Goal: Task Accomplishment & Management: Use online tool/utility

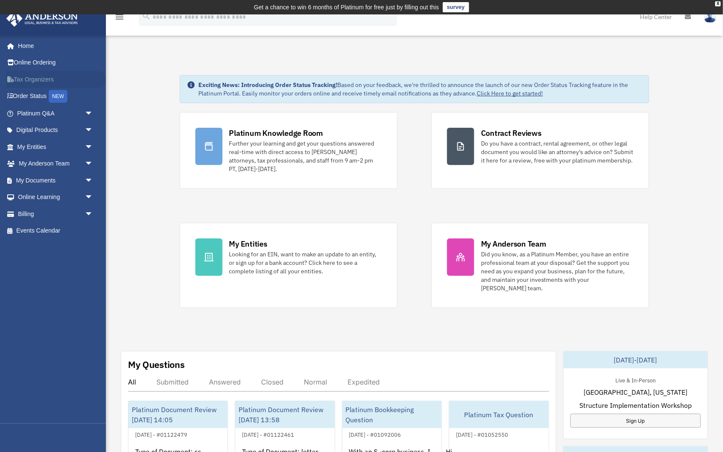
click at [56, 77] on link "Tax Organizers" at bounding box center [56, 79] width 100 height 17
click at [85, 178] on span "arrow_drop_down" at bounding box center [93, 180] width 17 height 17
click at [61, 198] on link "Box" at bounding box center [59, 197] width 94 height 17
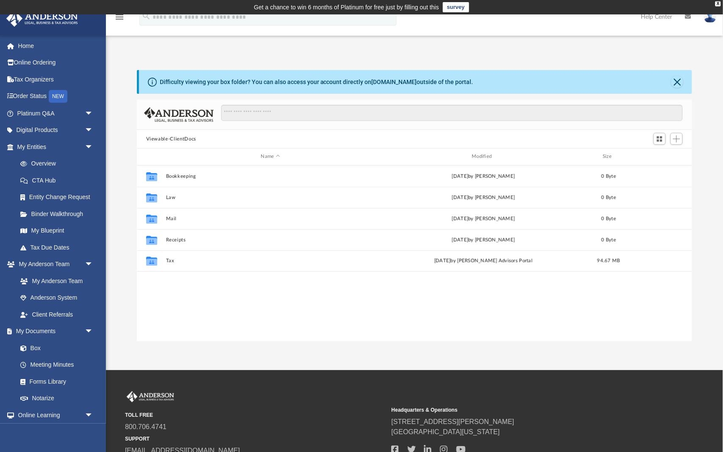
scroll to position [0, 0]
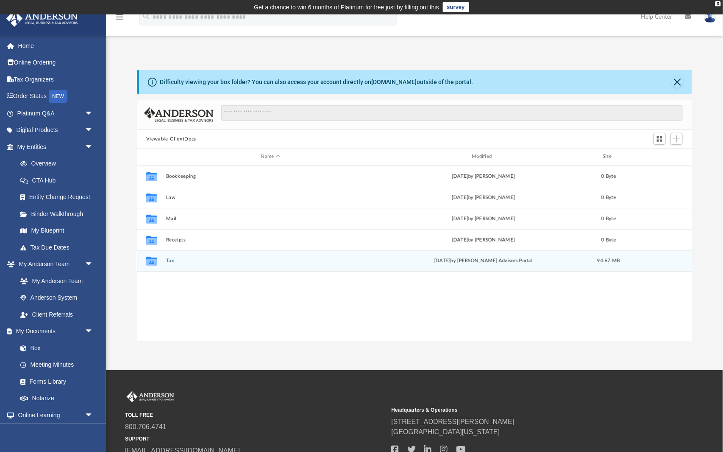
click at [168, 260] on button "Tax" at bounding box center [270, 261] width 209 height 6
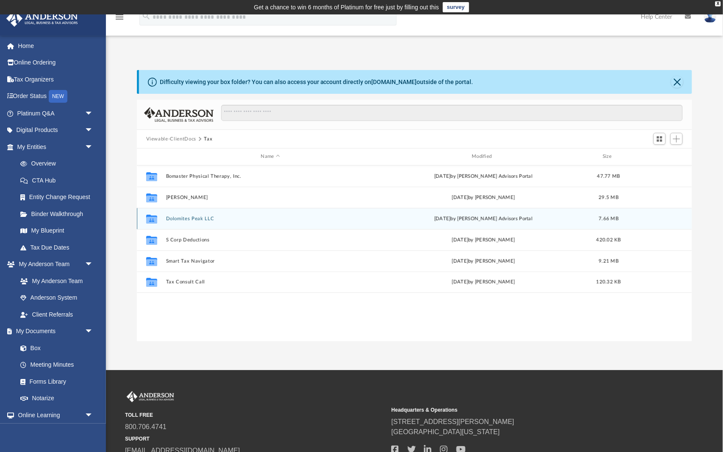
click at [202, 217] on button "Dolomites Peak LLC" at bounding box center [270, 219] width 209 height 6
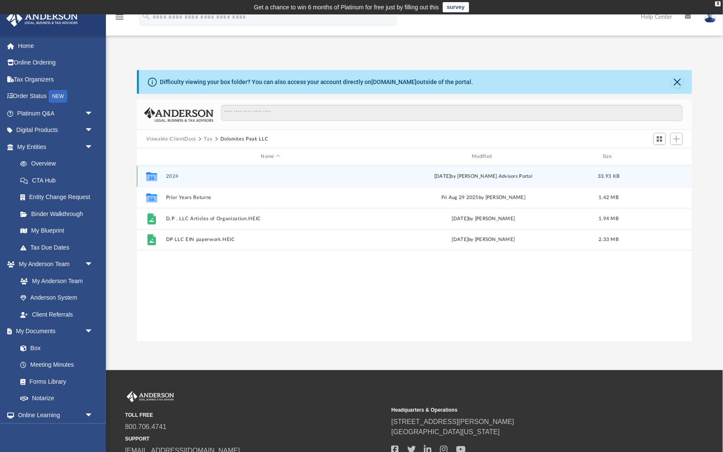
click at [179, 177] on button "2024" at bounding box center [270, 176] width 209 height 6
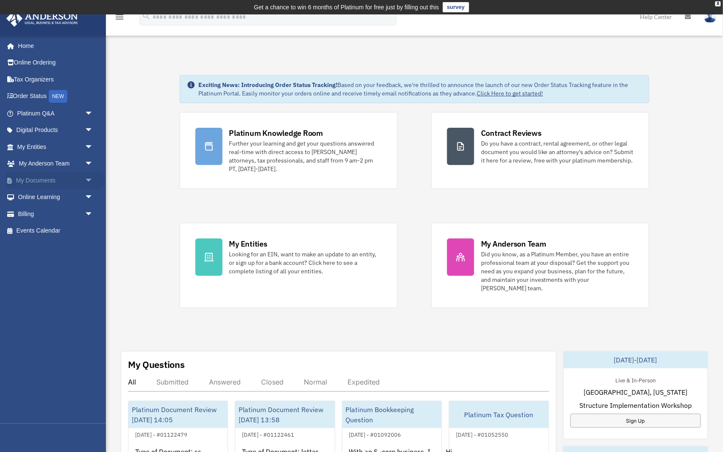
click at [87, 176] on span "arrow_drop_down" at bounding box center [93, 180] width 17 height 17
click at [75, 196] on link "Box" at bounding box center [59, 197] width 94 height 17
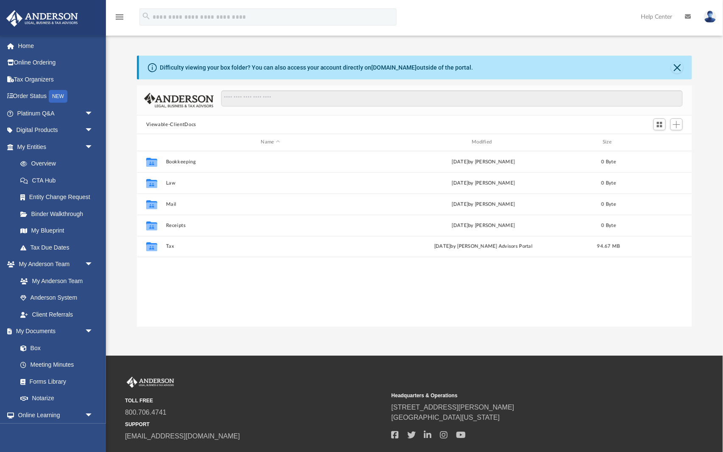
scroll to position [193, 556]
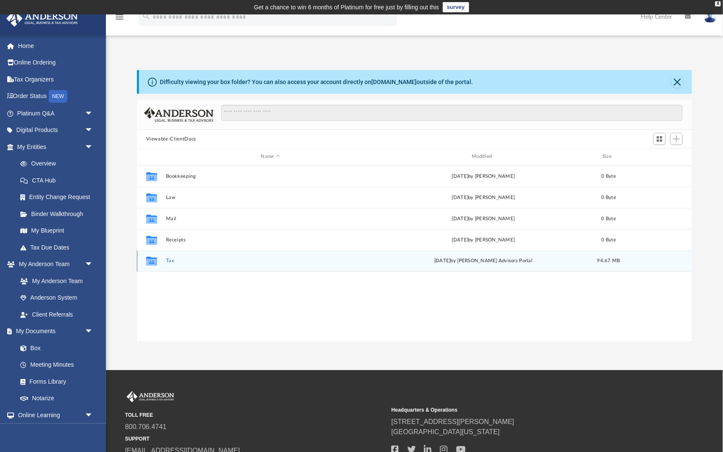
click at [187, 256] on div "Collaborated Folder Tax [DATE] by [PERSON_NAME] Advisors Portal 94.67 MB" at bounding box center [415, 260] width 556 height 21
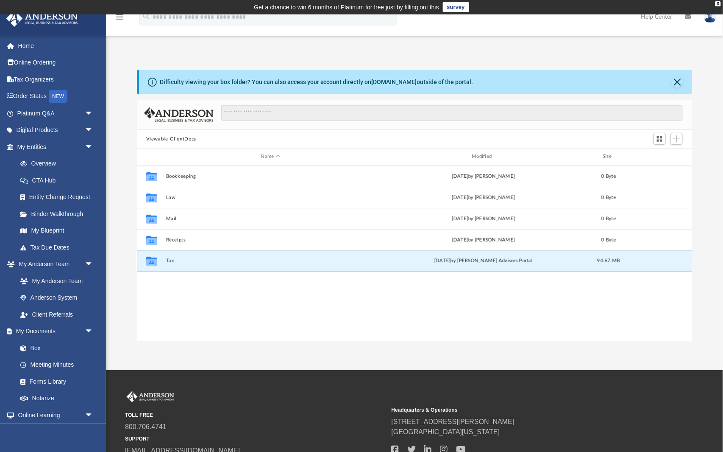
click at [153, 262] on icon "grid" at bounding box center [151, 262] width 11 height 7
click at [153, 260] on icon "grid" at bounding box center [151, 262] width 11 height 7
click at [482, 256] on div "Collaborated Folder Tax [DATE] by [PERSON_NAME] Advisors Portal 94.67 MB" at bounding box center [415, 260] width 556 height 21
click at [175, 260] on button "Tax" at bounding box center [270, 261] width 209 height 6
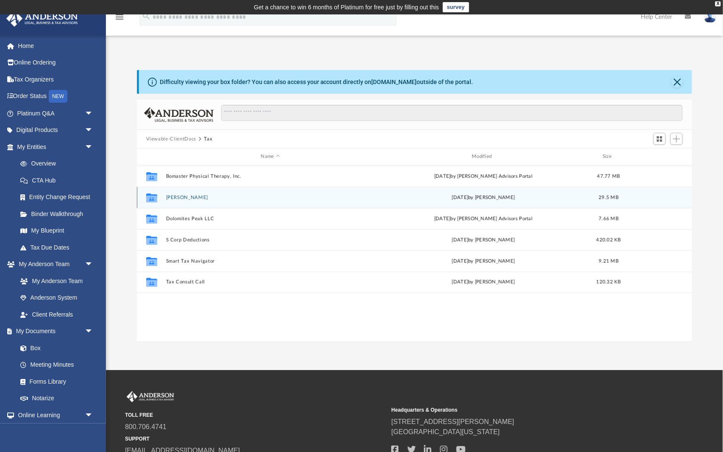
click at [211, 198] on button "[PERSON_NAME]" at bounding box center [270, 198] width 209 height 6
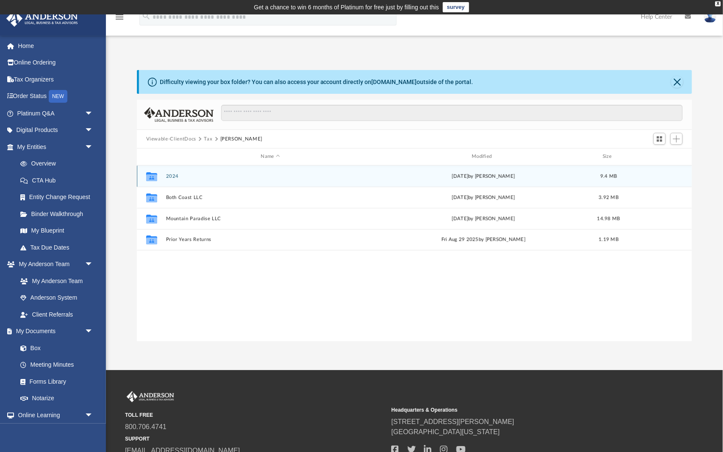
click at [243, 168] on div "Collaborated Folder 2024 [DATE] by [PERSON_NAME] 9.4 MB" at bounding box center [415, 175] width 556 height 21
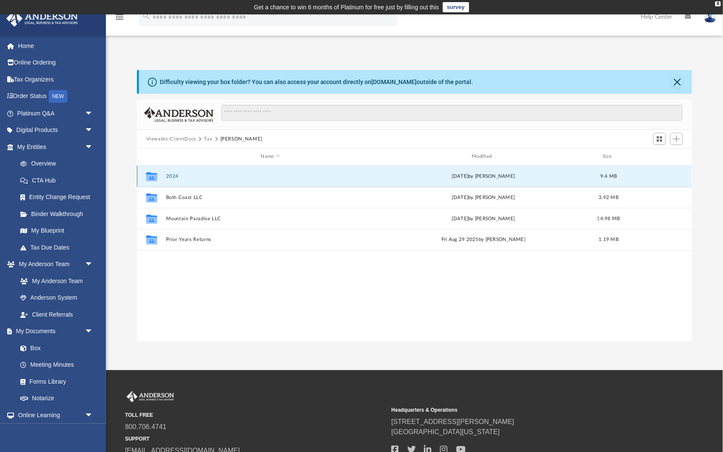
click at [196, 177] on button "2024" at bounding box center [270, 176] width 209 height 6
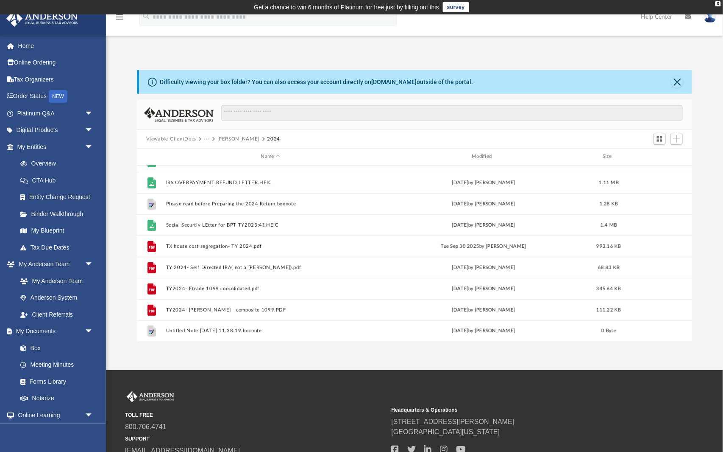
scroll to position [100, 0]
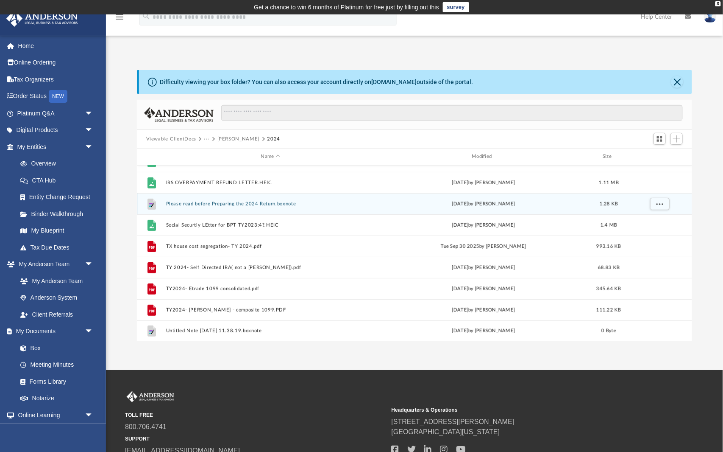
click at [216, 206] on div "File Please read before Preparing the 2024 Return.boxnote [DATE] by [PERSON_NAM…" at bounding box center [415, 203] width 556 height 21
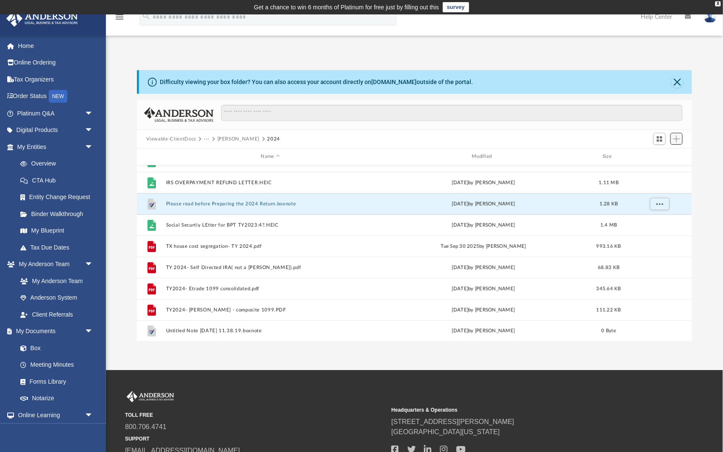
click at [679, 141] on span "Add" at bounding box center [676, 138] width 7 height 7
click at [669, 155] on li "Upload" at bounding box center [665, 155] width 27 height 9
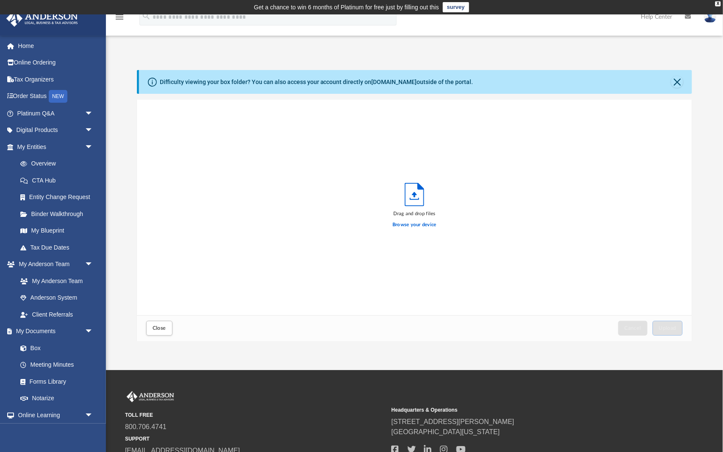
scroll to position [215, 556]
click at [434, 224] on label "Browse your device" at bounding box center [415, 225] width 44 height 8
click at [0, 0] on input "Browse your device" at bounding box center [0, 0] width 0 height 0
click at [663, 329] on span "Upload" at bounding box center [668, 327] width 18 height 5
click at [154, 328] on span "Close" at bounding box center [160, 327] width 14 height 5
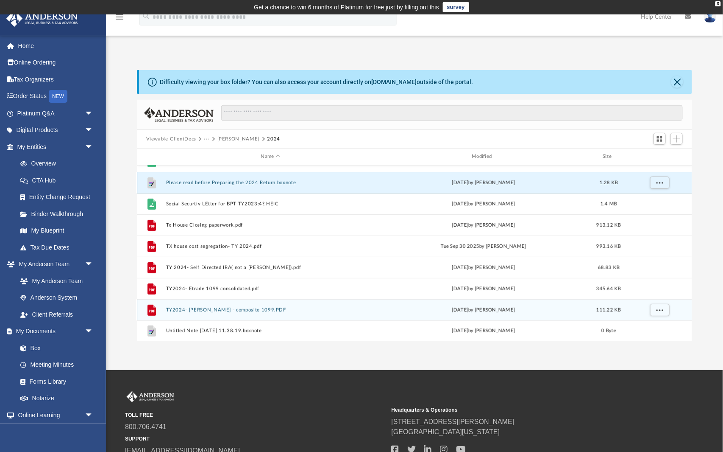
scroll to position [121, 0]
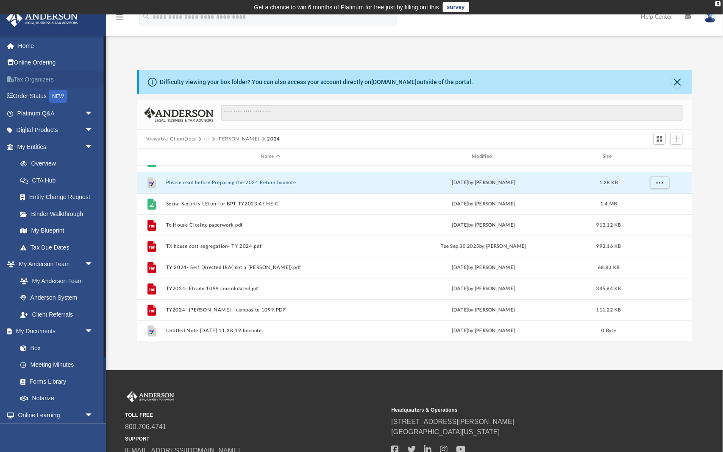
click at [62, 80] on link "Tax Organizers" at bounding box center [56, 79] width 100 height 17
